Goal: Information Seeking & Learning: Learn about a topic

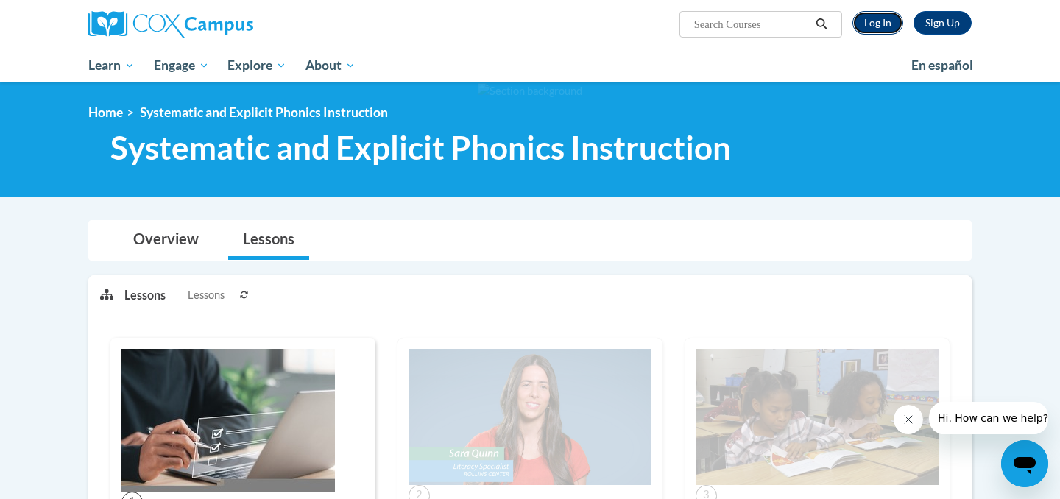
click at [882, 27] on link "Log In" at bounding box center [878, 23] width 51 height 24
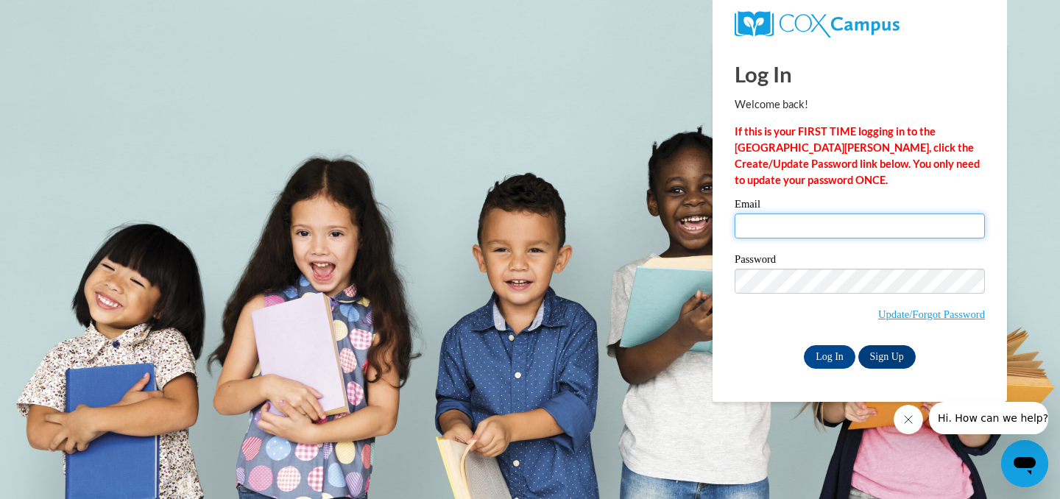
type input "mochiai@tulane.edu"
click at [804, 345] on input "Log In" at bounding box center [830, 357] width 52 height 24
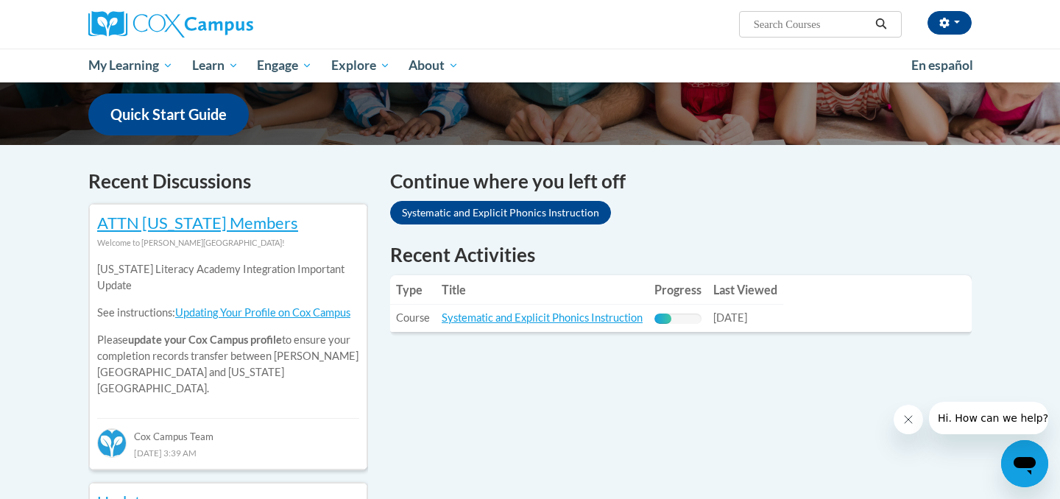
scroll to position [523, 0]
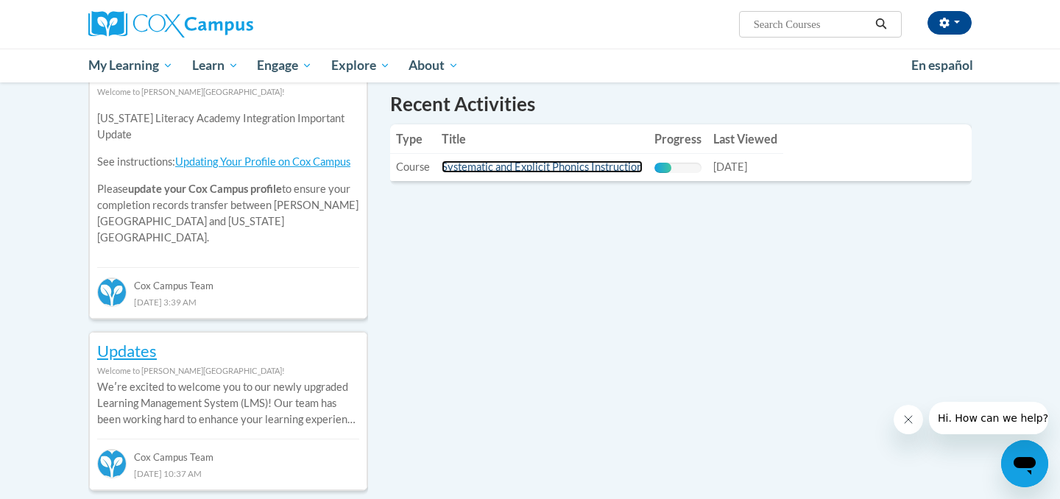
click at [577, 163] on link "Systematic and Explicit Phonics Instruction" at bounding box center [542, 167] width 201 height 13
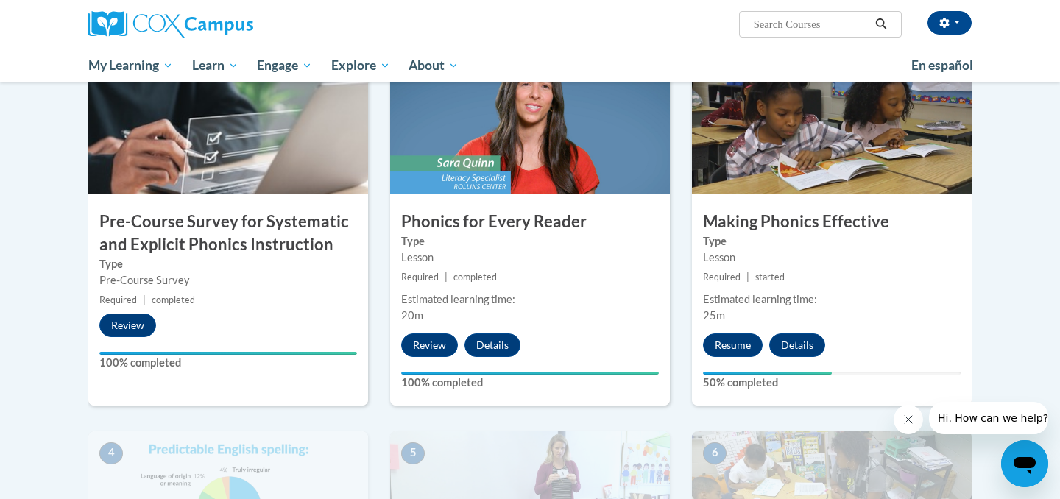
scroll to position [339, 0]
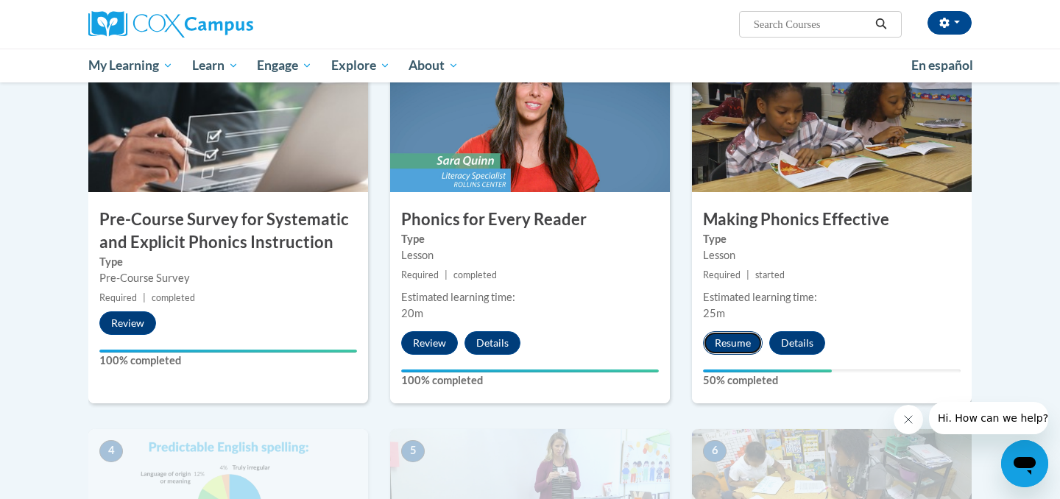
click at [734, 345] on button "Resume" at bounding box center [733, 343] width 60 height 24
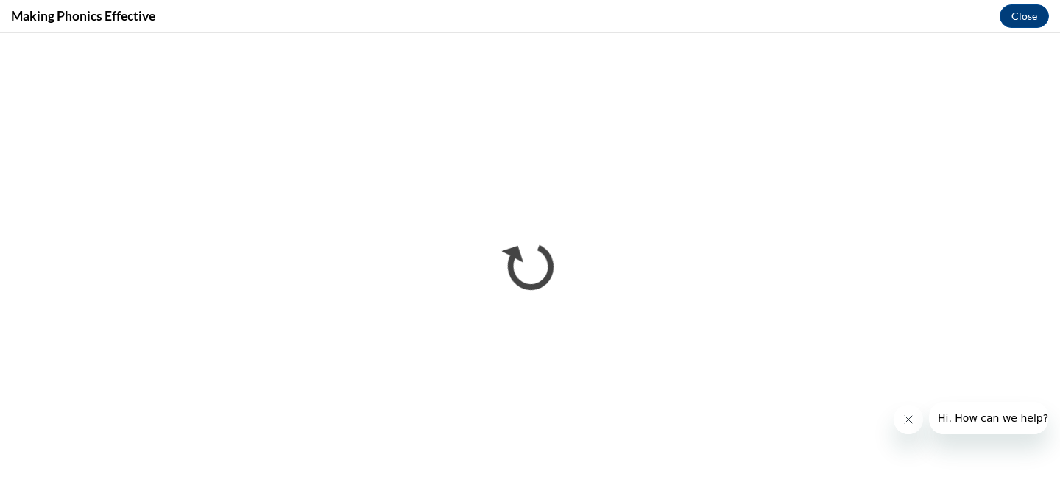
scroll to position [0, 0]
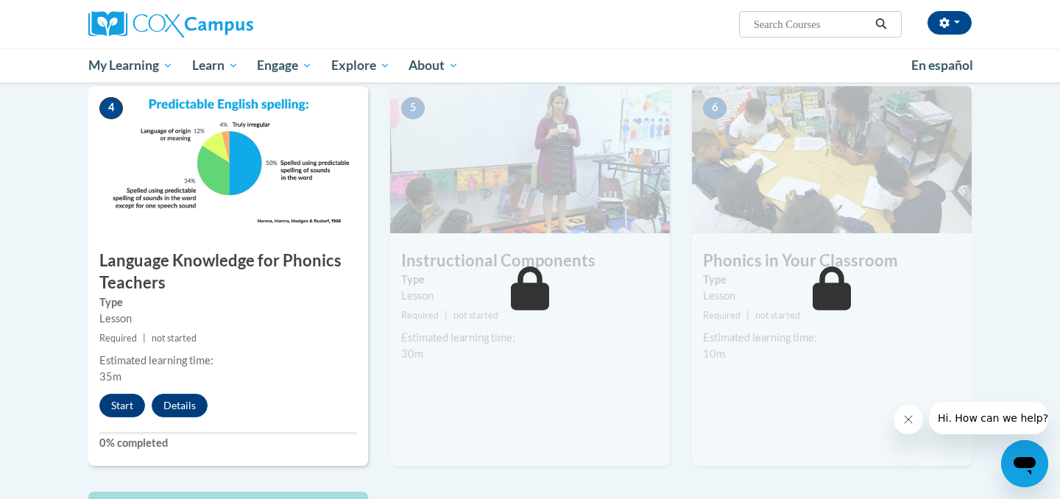
scroll to position [719, 0]
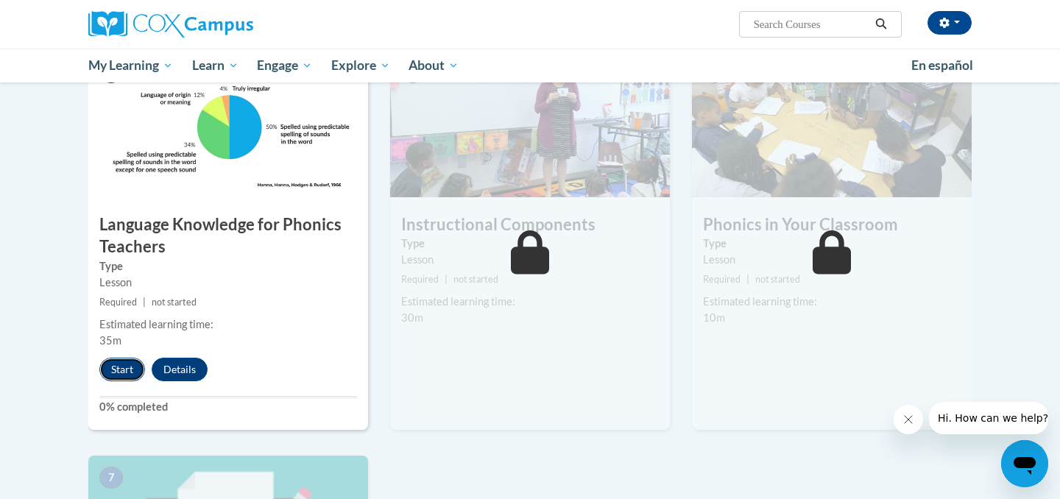
click at [116, 375] on button "Start" at bounding box center [122, 370] width 46 height 24
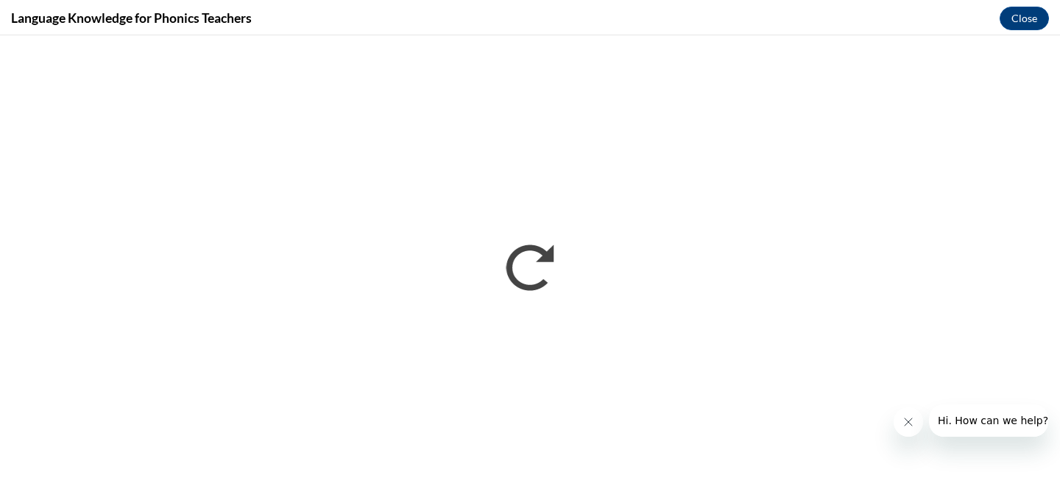
scroll to position [0, 0]
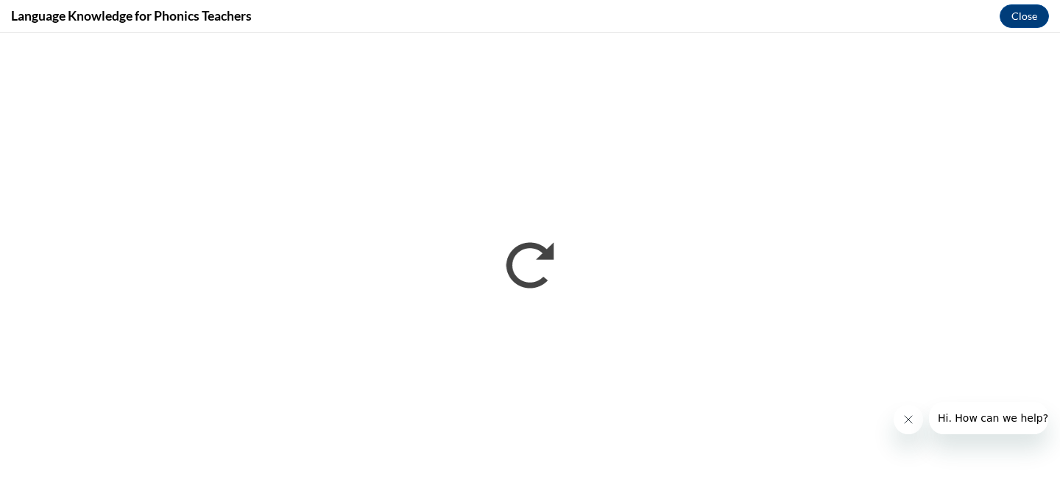
click at [912, 427] on button "Close message from company" at bounding box center [908, 419] width 29 height 29
